Goal: Browse casually

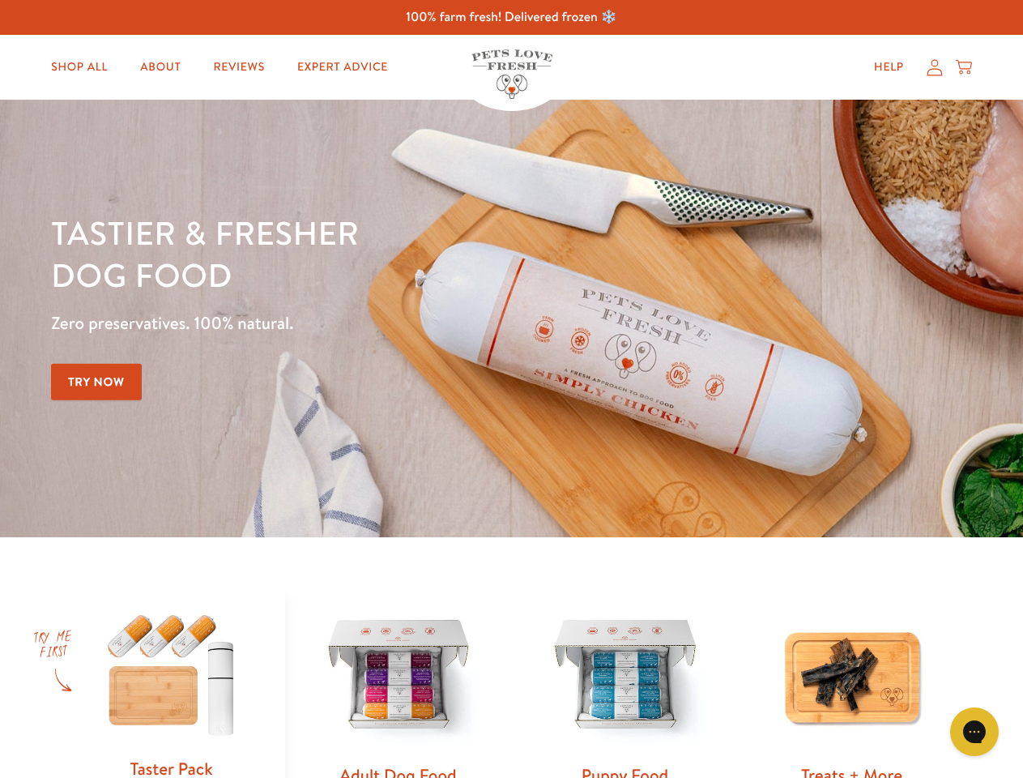
click at [511, 389] on div "Tastier & fresher dog food Zero preservatives. 100% natural. Try Now" at bounding box center [358, 319] width 614 height 214
click at [975, 732] on icon "Gorgias live chat" at bounding box center [974, 731] width 15 height 15
